Goal: Information Seeking & Learning: Learn about a topic

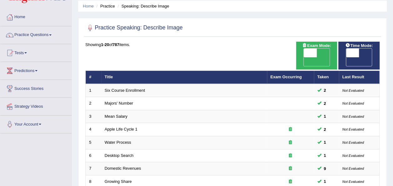
scroll to position [22, 0]
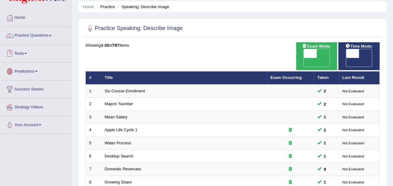
click at [53, 34] on link "Practice Questions" at bounding box center [35, 35] width 71 height 16
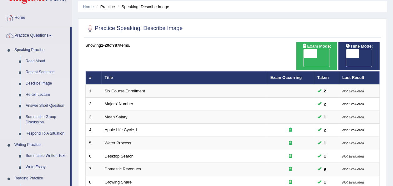
click at [37, 95] on link "Re-tell Lecture" at bounding box center [46, 94] width 47 height 11
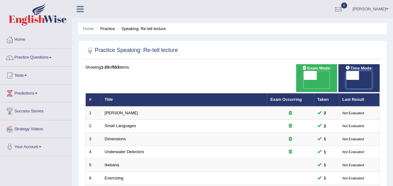
click at [352, 74] on span at bounding box center [353, 75] width 13 height 9
checkbox input "true"
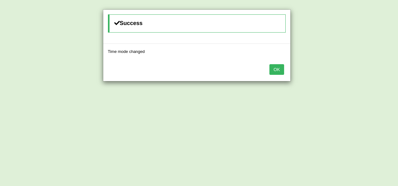
click at [281, 66] on button "OK" at bounding box center [277, 69] width 14 height 11
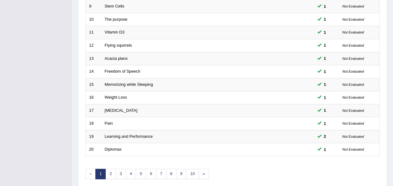
scroll to position [225, 0]
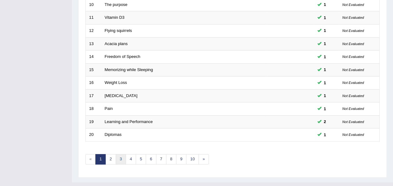
click at [120, 154] on link "3" at bounding box center [121, 159] width 10 height 10
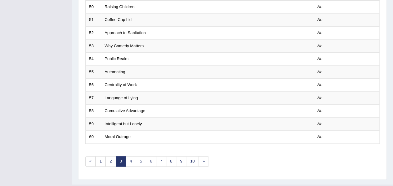
scroll to position [225, 0]
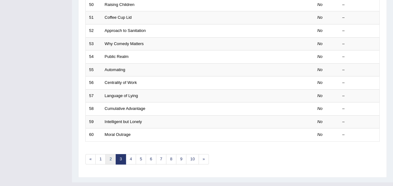
click at [110, 154] on link "2" at bounding box center [110, 159] width 10 height 10
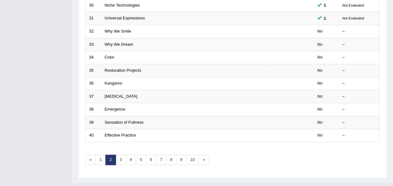
scroll to position [225, 0]
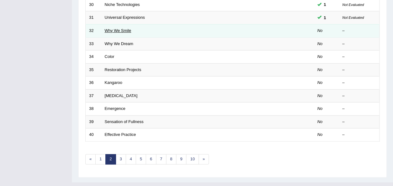
click at [125, 28] on link "Why We Smile" at bounding box center [118, 30] width 27 height 5
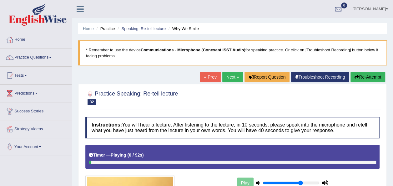
drag, startPoint x: 278, startPoint y: 181, endPoint x: 300, endPoint y: 183, distance: 22.0
type input "0.7"
click at [300, 183] on input "range" at bounding box center [291, 182] width 57 height 5
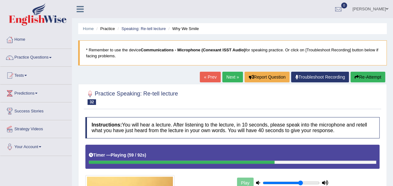
click at [98, 162] on div at bounding box center [182, 162] width 186 height 3
click at [53, 56] on link "Practice Questions" at bounding box center [35, 57] width 71 height 16
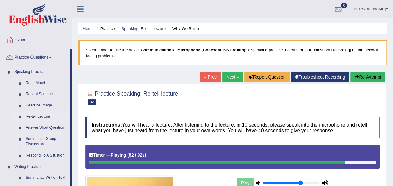
click at [41, 118] on link "Re-tell Lecture" at bounding box center [46, 116] width 47 height 11
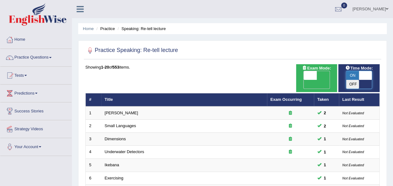
click at [365, 75] on span at bounding box center [365, 75] width 13 height 9
checkbox input "false"
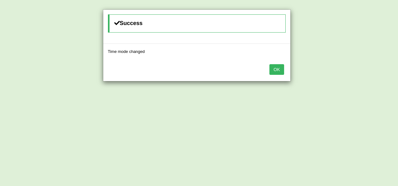
click at [274, 68] on button "OK" at bounding box center [277, 69] width 14 height 11
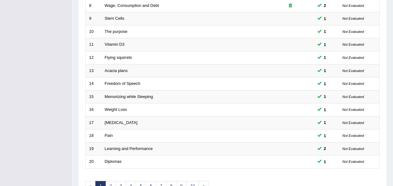
scroll to position [225, 0]
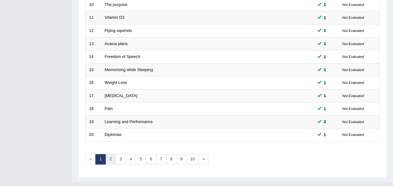
click at [110, 154] on link "2" at bounding box center [110, 159] width 10 height 10
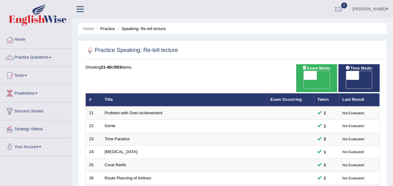
scroll to position [162, 0]
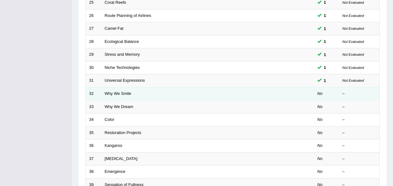
click at [119, 87] on td "Why We Smile" at bounding box center [184, 93] width 166 height 13
click at [119, 91] on link "Why We Smile" at bounding box center [118, 93] width 27 height 5
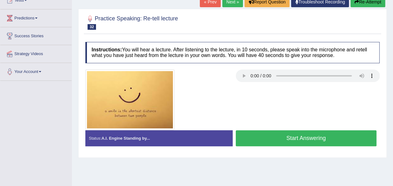
scroll to position [76, 0]
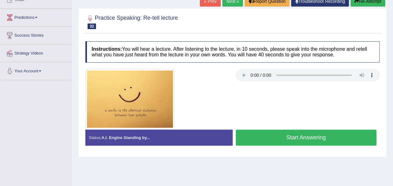
click at [276, 138] on button "Start Answering" at bounding box center [306, 138] width 141 height 16
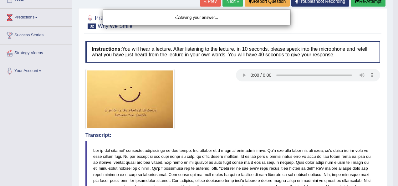
click at [393, 126] on div "Saving your answer..." at bounding box center [199, 93] width 398 height 186
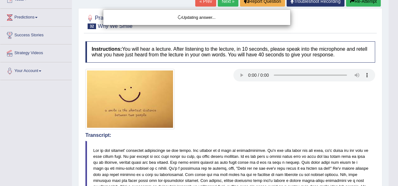
drag, startPoint x: 397, startPoint y: 126, endPoint x: 396, endPoint y: 84, distance: 42.3
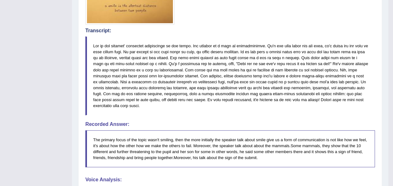
scroll to position [18, 0]
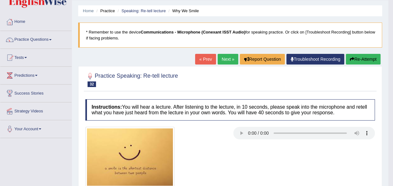
click at [222, 61] on link "Next »" at bounding box center [228, 59] width 21 height 11
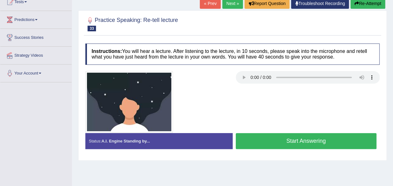
scroll to position [77, 0]
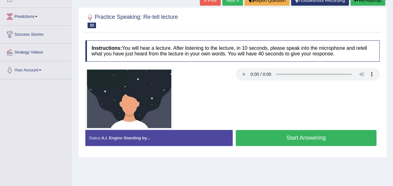
click at [267, 138] on button "Start Answering" at bounding box center [306, 138] width 141 height 16
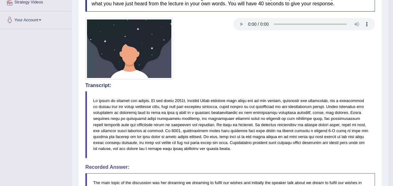
scroll to position [0, 0]
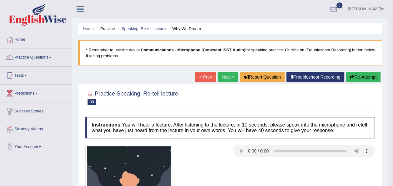
click at [230, 74] on link "Next »" at bounding box center [228, 77] width 21 height 11
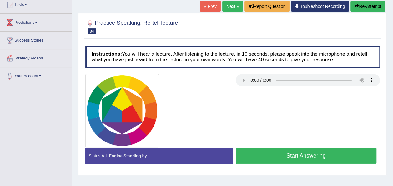
scroll to position [92, 0]
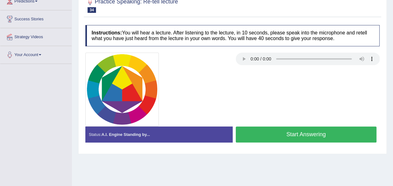
click at [254, 131] on button "Start Answering" at bounding box center [306, 134] width 141 height 16
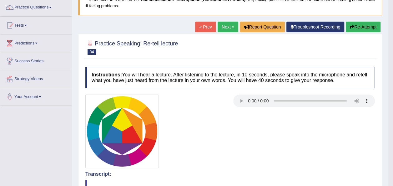
scroll to position [0, 0]
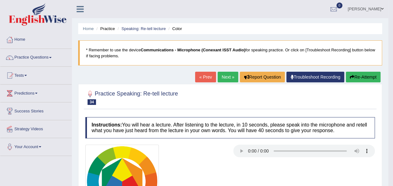
drag, startPoint x: 396, startPoint y: 97, endPoint x: 398, endPoint y: 51, distance: 45.8
click at [393, 51] on html "Toggle navigation Home Practice Questions Speaking Practice Read Aloud Repeat S…" at bounding box center [196, 93] width 393 height 186
click at [221, 76] on link "Next »" at bounding box center [228, 77] width 21 height 11
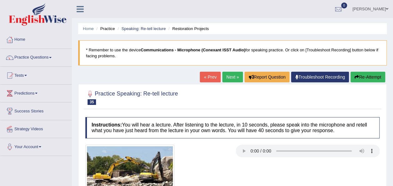
scroll to position [143, 0]
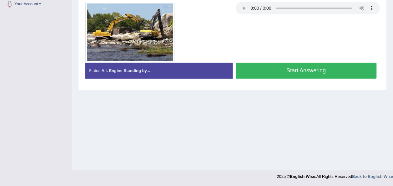
click at [345, 97] on div "Home Practice Speaking: Re-tell lecture Restoration Projects * Remember to use …" at bounding box center [232, 13] width 321 height 313
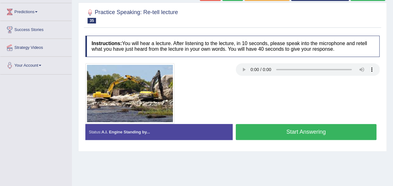
scroll to position [68, 0]
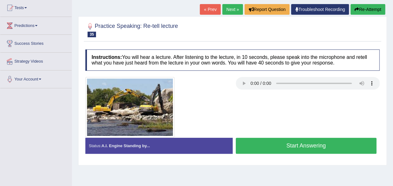
click at [300, 144] on button "Start Answering" at bounding box center [306, 146] width 141 height 16
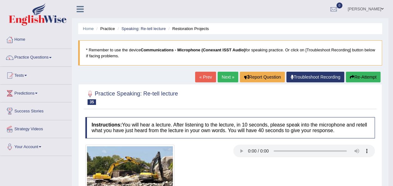
scroll to position [0, 0]
click at [226, 76] on link "Next »" at bounding box center [228, 77] width 21 height 11
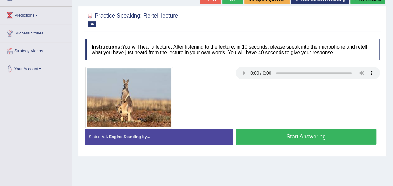
scroll to position [79, 0]
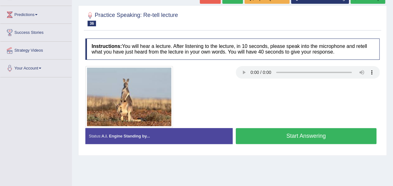
click at [273, 128] on button "Start Answering" at bounding box center [306, 136] width 141 height 16
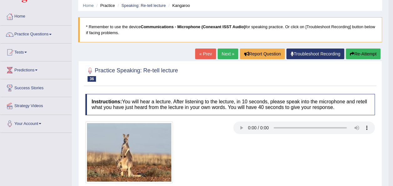
scroll to position [0, 0]
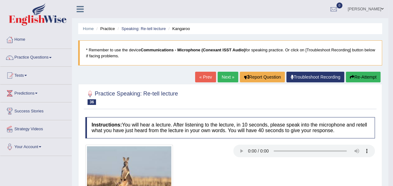
click at [221, 78] on link "Next »" at bounding box center [228, 77] width 21 height 11
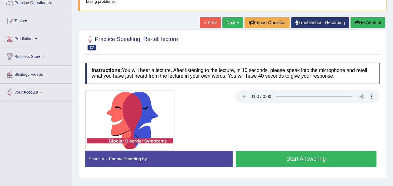
scroll to position [63, 0]
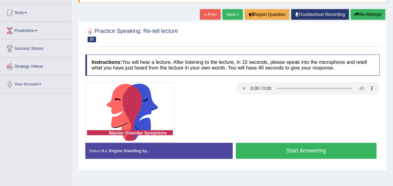
click at [247, 150] on button "Start Answering" at bounding box center [306, 151] width 141 height 16
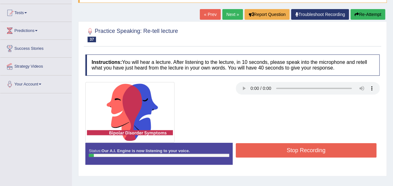
click at [247, 150] on button "Stop Recording" at bounding box center [306, 150] width 141 height 14
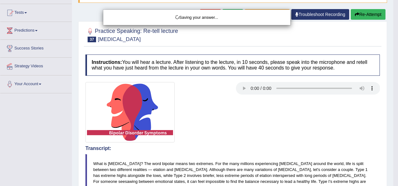
click at [242, 86] on div "Saving your answer..." at bounding box center [199, 93] width 398 height 186
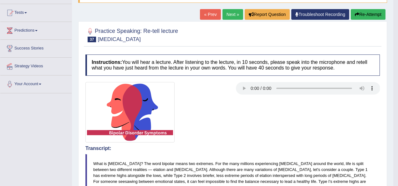
click at [242, 86] on body "Toggle navigation Home Practice Questions Speaking Practice Read Aloud Repeat S…" at bounding box center [199, 30] width 398 height 186
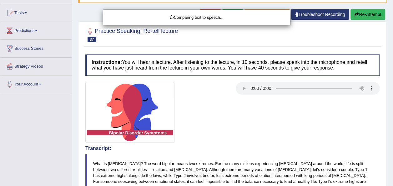
click at [242, 86] on div "Comparing text to speech..." at bounding box center [196, 93] width 393 height 186
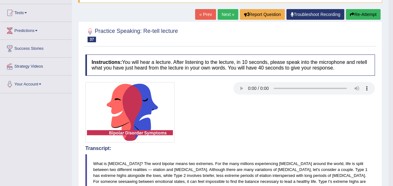
click at [369, 13] on button "Re-Attempt" at bounding box center [363, 14] width 35 height 11
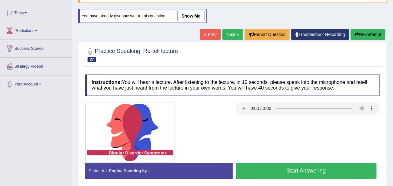
click at [260, 172] on button "Start Answering" at bounding box center [306, 171] width 141 height 16
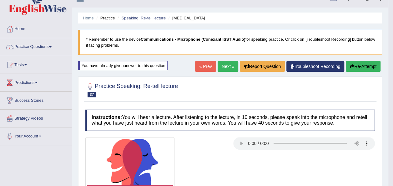
scroll to position [7, 0]
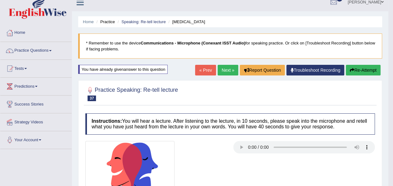
click at [230, 68] on link "Next »" at bounding box center [228, 70] width 21 height 11
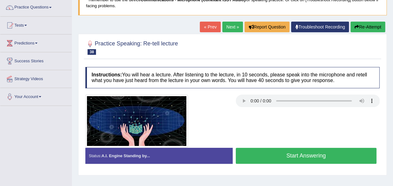
scroll to position [63, 0]
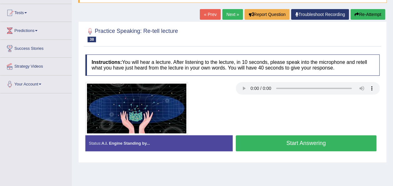
click at [274, 141] on button "Start Answering" at bounding box center [306, 143] width 141 height 16
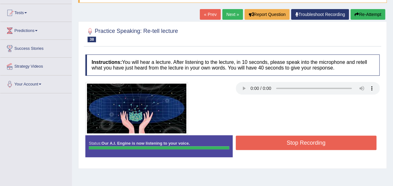
click at [274, 141] on button "Stop Recording" at bounding box center [306, 143] width 141 height 14
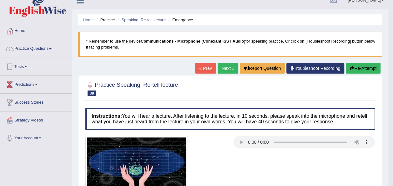
scroll to position [0, 0]
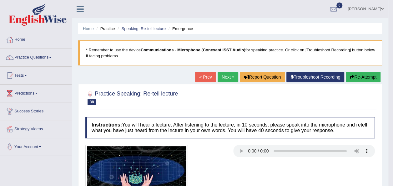
click at [226, 76] on link "Next »" at bounding box center [228, 77] width 21 height 11
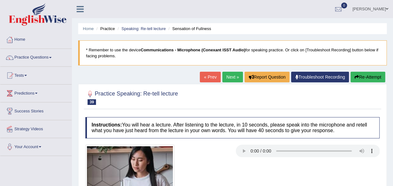
click at [391, 119] on div "Home Practice Speaking: Re-tell lecture Sensation of Fullness * Remember to use…" at bounding box center [232, 156] width 321 height 313
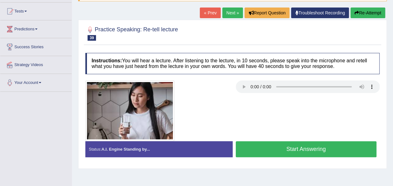
scroll to position [66, 0]
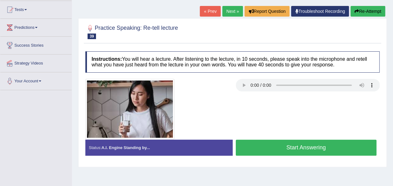
click at [256, 153] on button "Start Answering" at bounding box center [306, 148] width 141 height 16
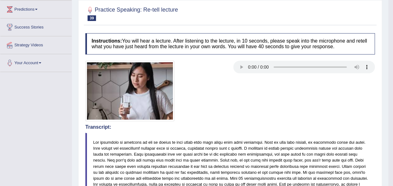
scroll to position [64, 0]
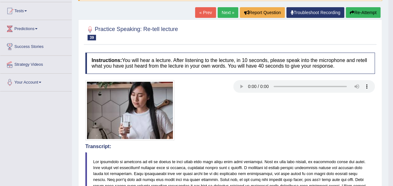
click at [371, 13] on button "Re-Attempt" at bounding box center [363, 12] width 35 height 11
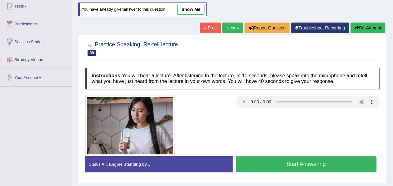
click at [303, 165] on button "Start Answering" at bounding box center [306, 164] width 141 height 16
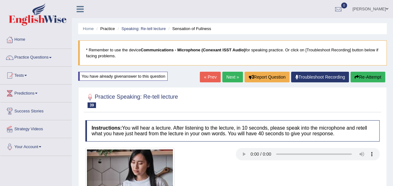
click at [362, 73] on button "Re-Attempt" at bounding box center [368, 77] width 35 height 11
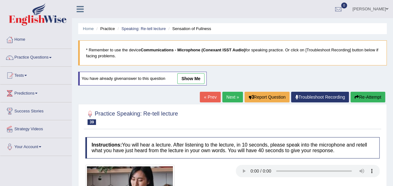
scroll to position [143, 0]
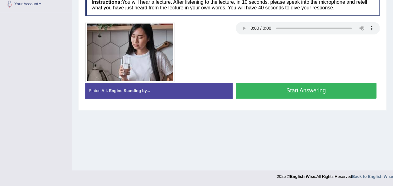
click at [293, 90] on button "Start Answering" at bounding box center [306, 91] width 141 height 16
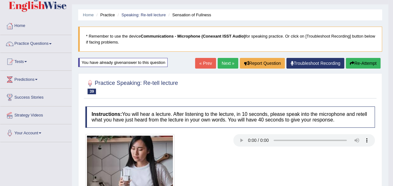
scroll to position [0, 0]
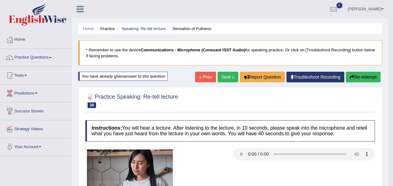
click at [228, 79] on link "Next »" at bounding box center [228, 77] width 21 height 11
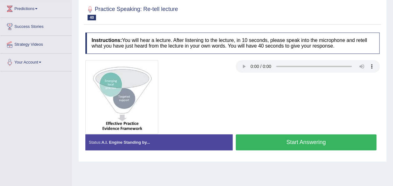
scroll to position [88, 0]
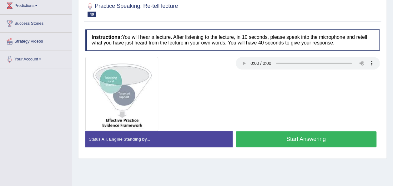
click at [284, 136] on button "Start Answering" at bounding box center [306, 139] width 141 height 16
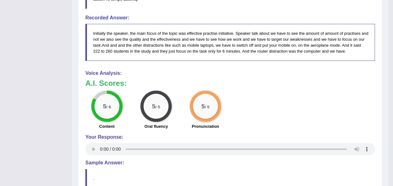
scroll to position [301, 0]
